Goal: Navigation & Orientation: Find specific page/section

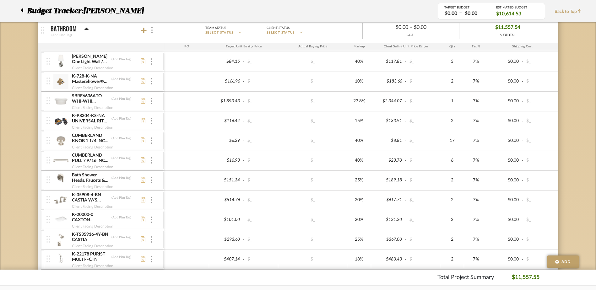
click at [20, 12] on icon at bounding box center [21, 11] width 3 height 8
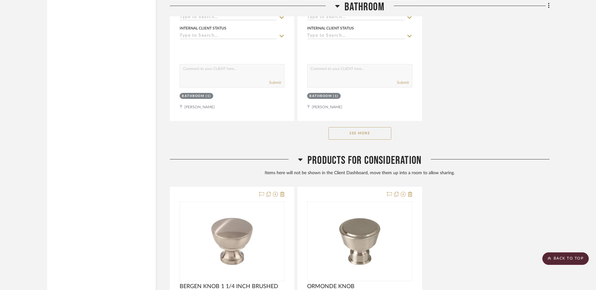
scroll to position [801, 0]
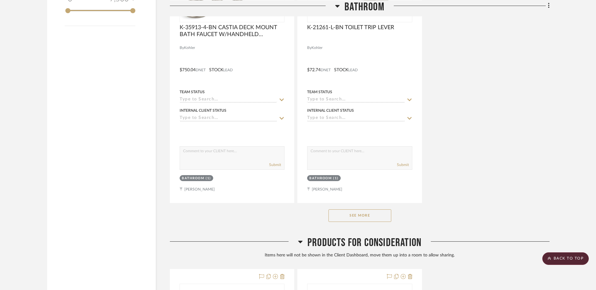
click at [370, 214] on button "See More" at bounding box center [359, 215] width 63 height 13
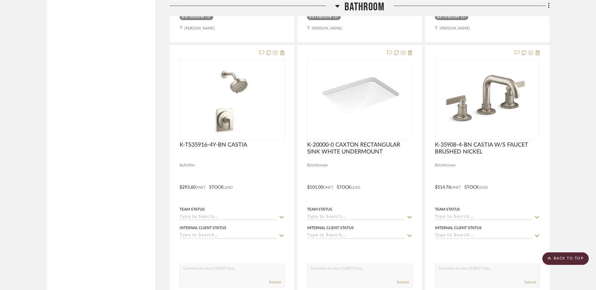
scroll to position [0, 0]
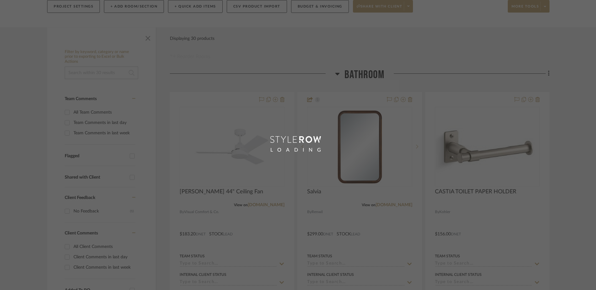
scroll to position [106, 0]
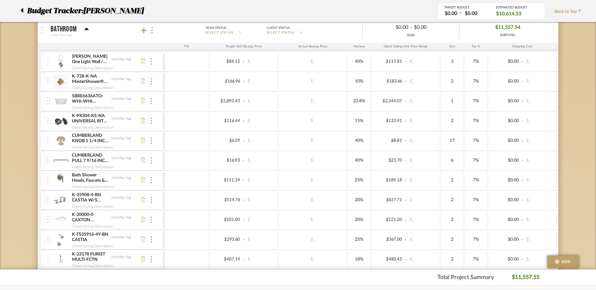
click at [32, 9] on span "Budget Tracker:" at bounding box center [55, 10] width 56 height 11
click at [22, 11] on icon at bounding box center [22, 10] width 3 height 4
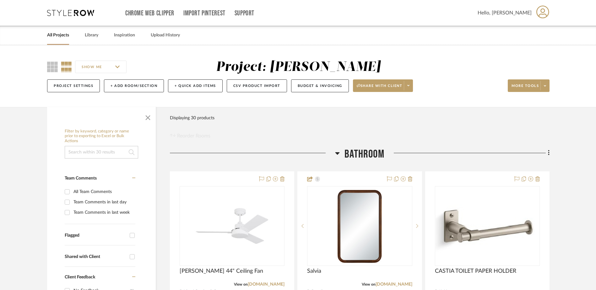
click at [50, 35] on link "All Projects" at bounding box center [58, 35] width 22 height 8
